Goal: Task Accomplishment & Management: Manage account settings

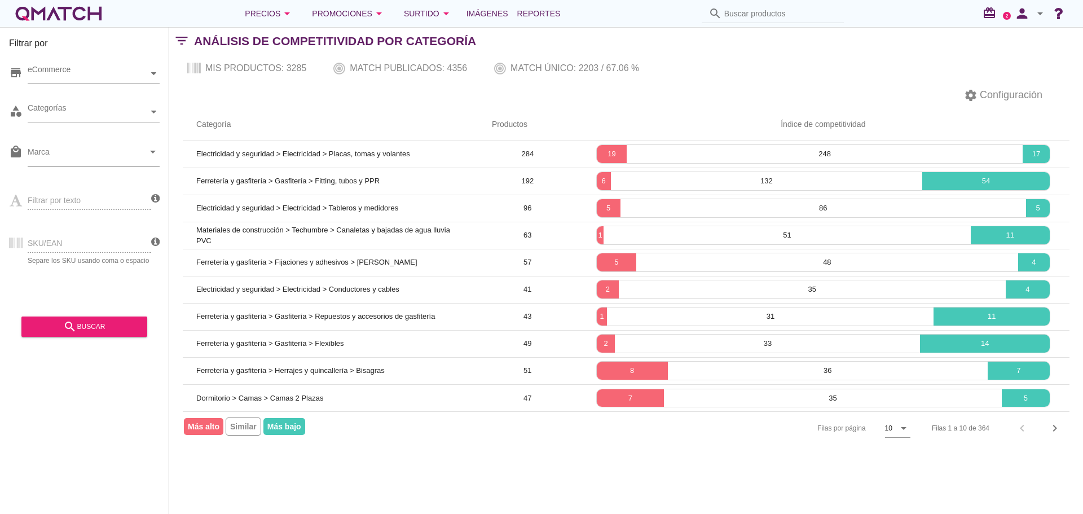
click at [1038, 13] on icon "arrow_drop_down" at bounding box center [1041, 14] width 14 height 14
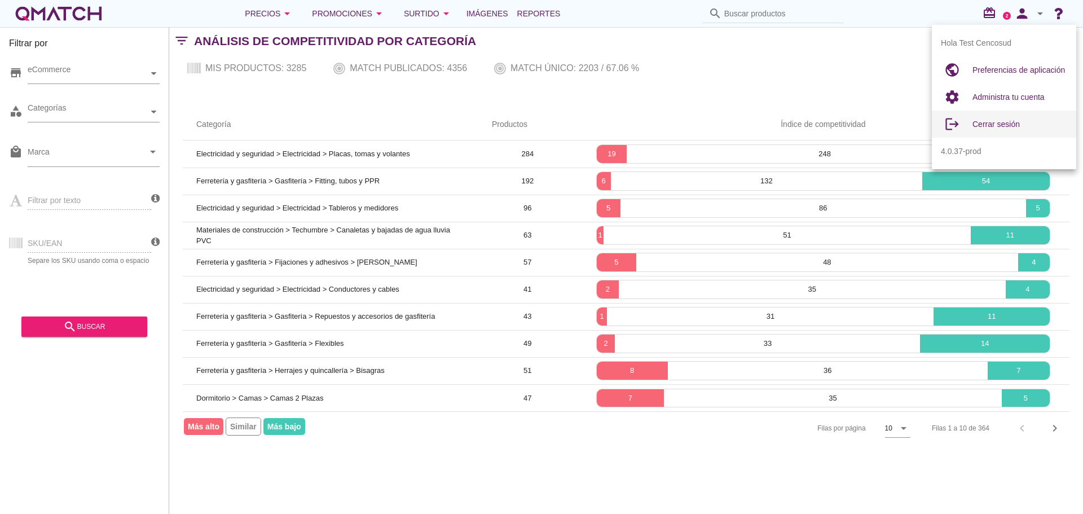
click at [985, 115] on div "Cerrar sesión" at bounding box center [1020, 124] width 95 height 27
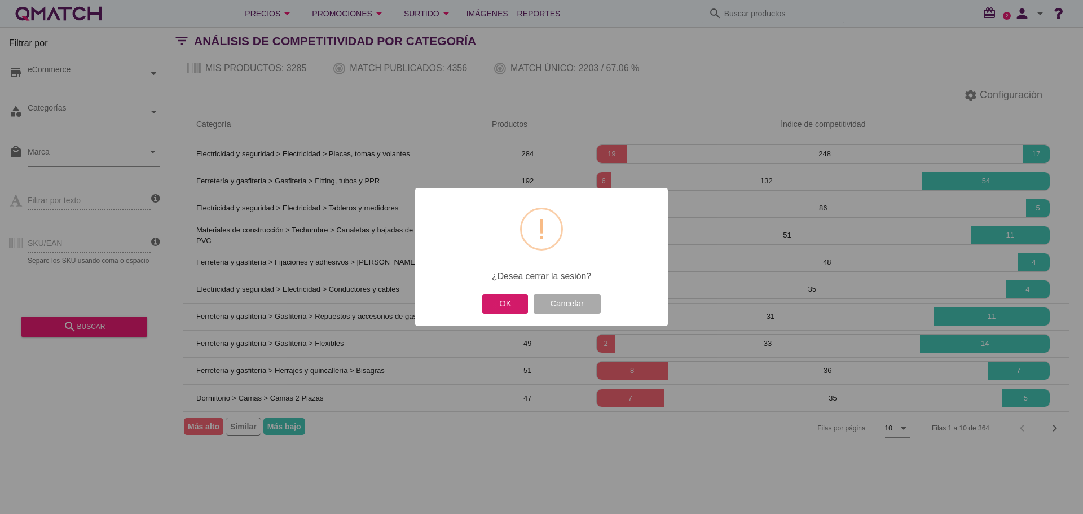
click at [502, 300] on button "OK" at bounding box center [505, 304] width 46 height 20
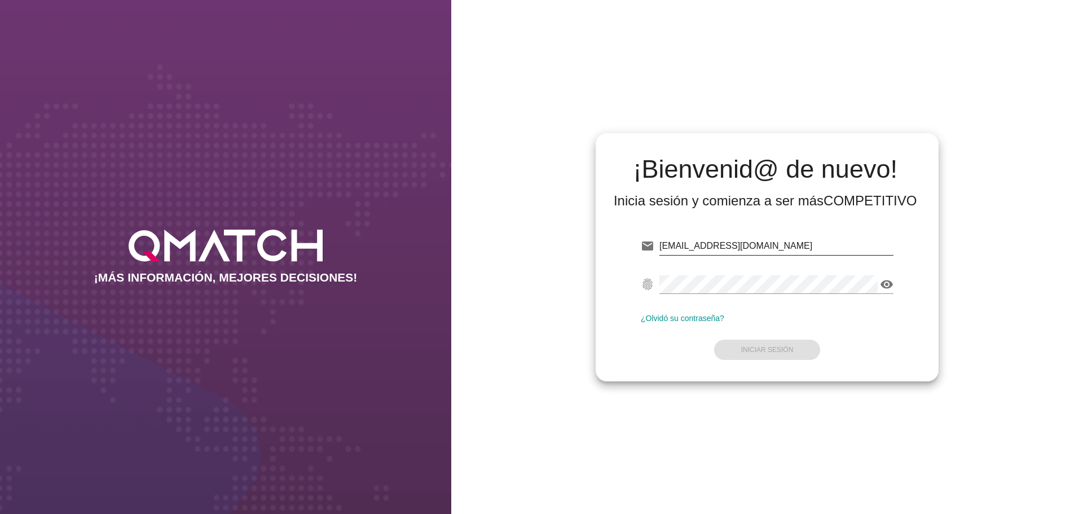
click at [747, 245] on input "[EMAIL_ADDRESS][DOMAIN_NAME]" at bounding box center [777, 246] width 234 height 18
click at [725, 248] on input "test@test.cenclcosud." at bounding box center [777, 245] width 234 height 18
drag, startPoint x: 705, startPoint y: 247, endPoint x: 786, endPoint y: 244, distance: 81.3
click at [786, 244] on input "test@test.cenclcosud." at bounding box center [777, 245] width 234 height 18
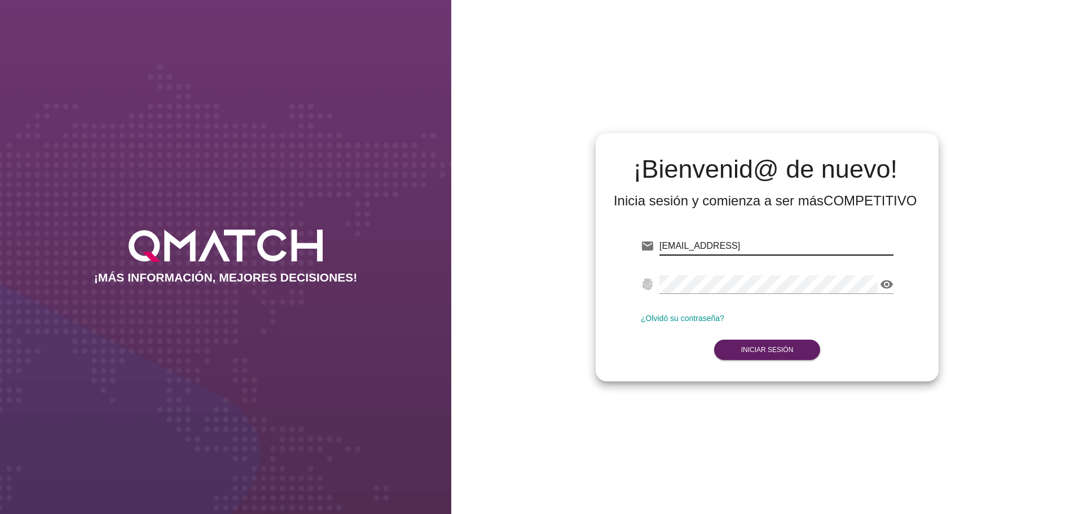
type input "[EMAIL_ADDRESS][DOMAIN_NAME]"
click at [770, 345] on button "Iniciar Sesión" at bounding box center [767, 350] width 107 height 20
